Goal: Navigation & Orientation: Find specific page/section

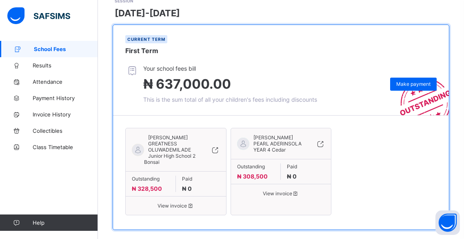
scroll to position [135, 0]
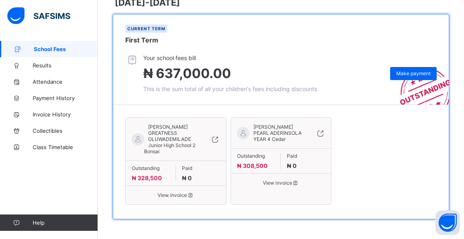
click at [185, 194] on span "View invoice" at bounding box center [176, 195] width 88 height 6
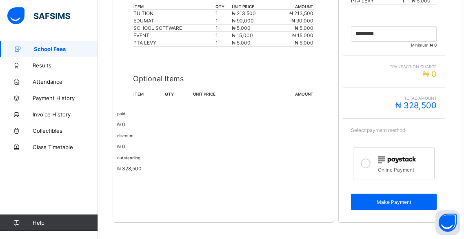
scroll to position [247, 0]
click at [171, 78] on p "Optional Items" at bounding box center [223, 78] width 181 height 9
click at [55, 80] on span "Attendance" at bounding box center [65, 81] width 65 height 7
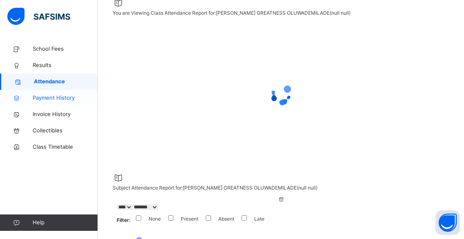
scroll to position [247, 0]
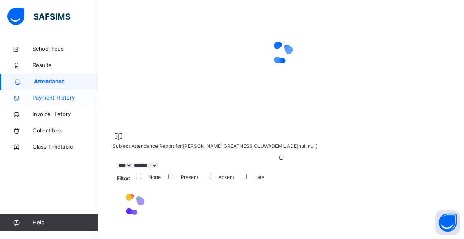
select select "****"
select select "*"
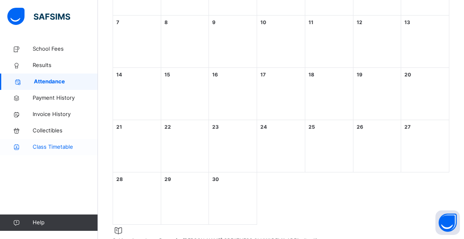
click at [59, 143] on span "Class Timetable" at bounding box center [65, 147] width 65 height 8
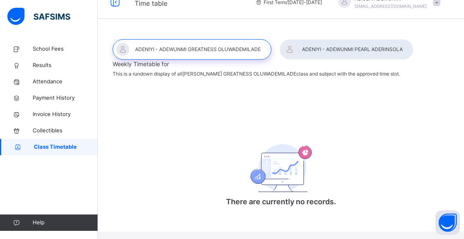
scroll to position [24, 0]
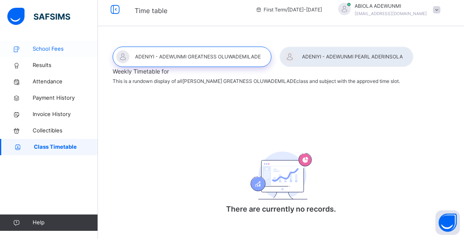
click at [45, 49] on span "School Fees" at bounding box center [65, 49] width 65 height 8
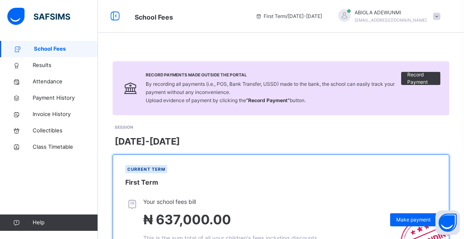
click at [441, 16] on span at bounding box center [436, 16] width 7 height 7
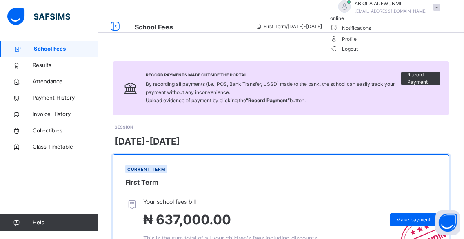
click at [358, 53] on span "Logout" at bounding box center [344, 49] width 28 height 9
